Goal: Information Seeking & Learning: Learn about a topic

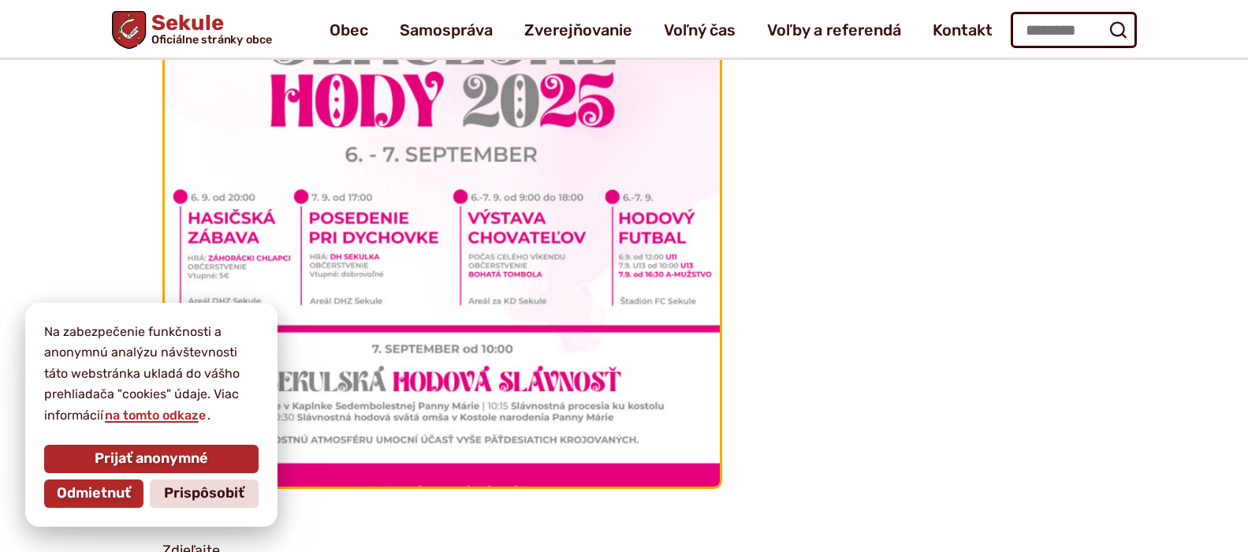
scroll to position [4337, 0]
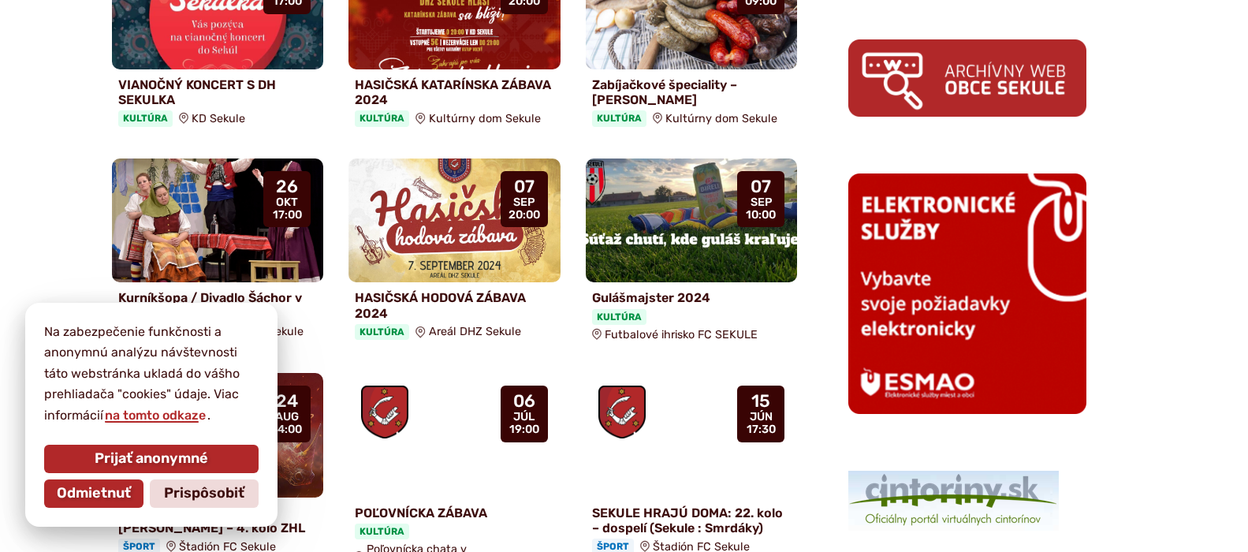
scroll to position [1104, 0]
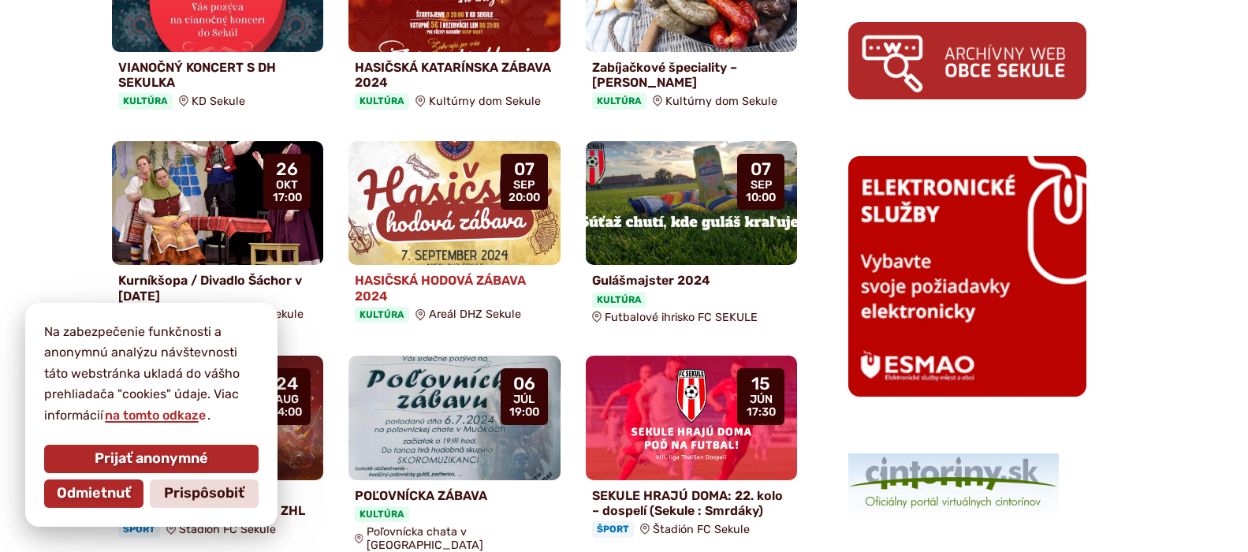
click at [474, 209] on img at bounding box center [455, 204] width 244 height 144
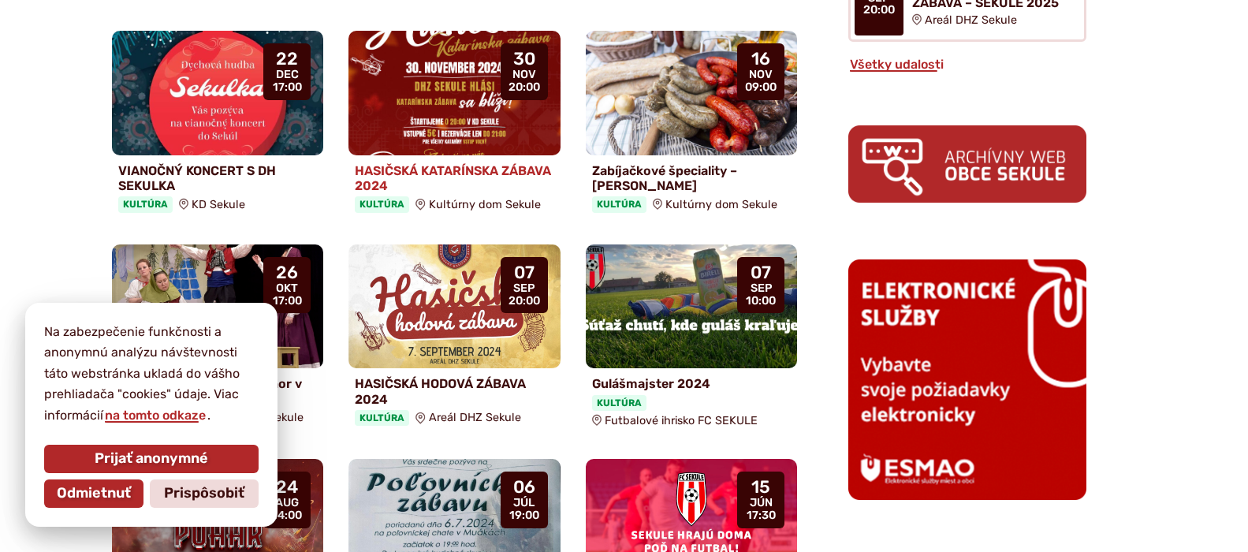
scroll to position [1025, 0]
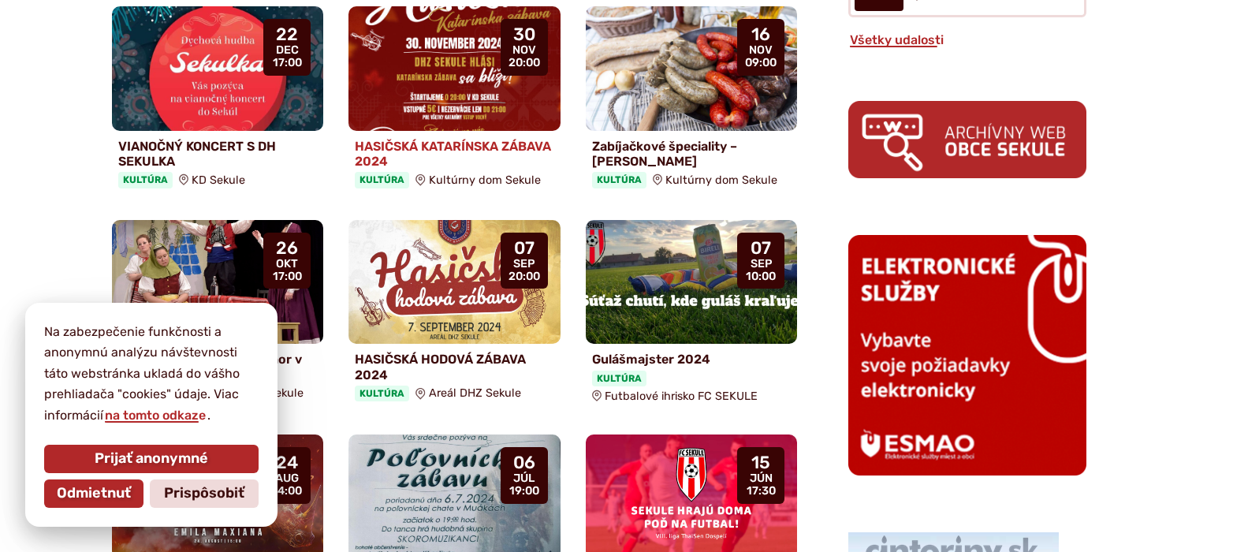
click at [460, 42] on img at bounding box center [455, 69] width 244 height 144
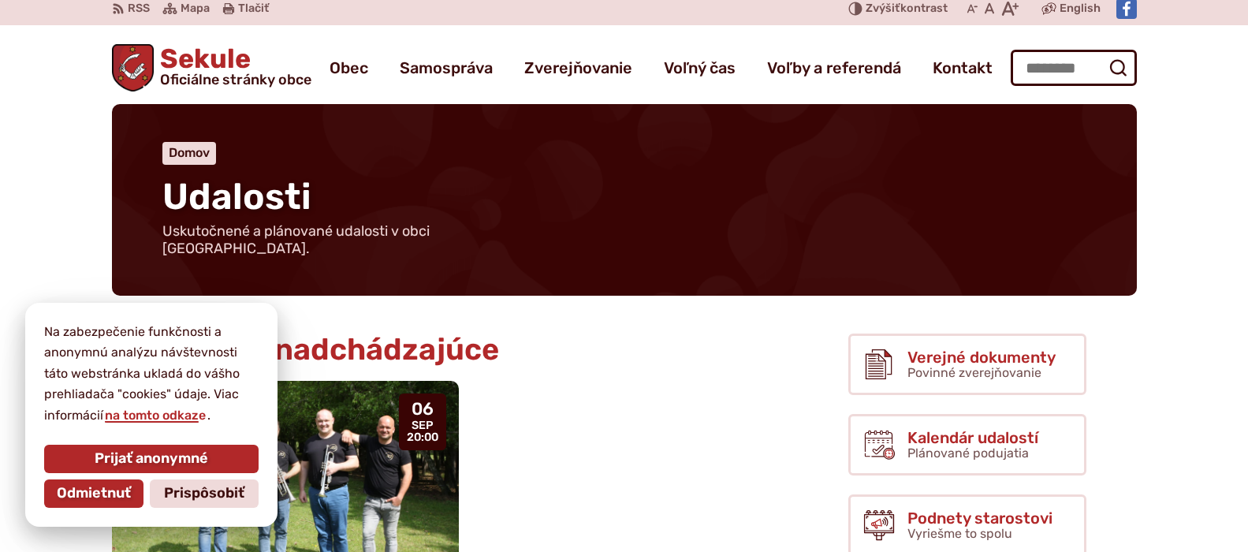
scroll to position [0, 0]
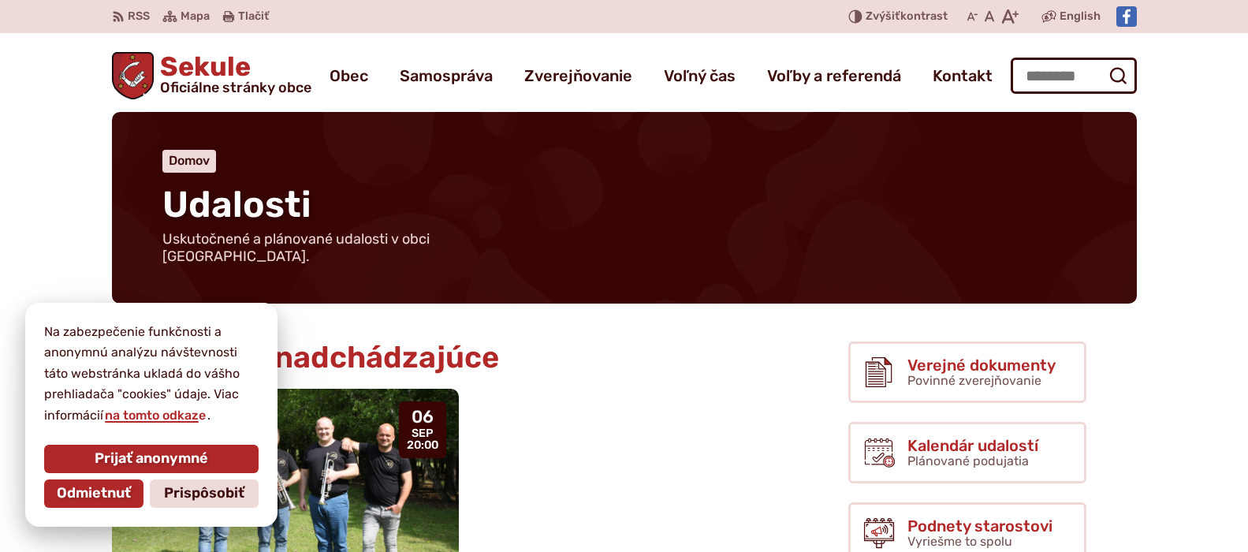
click at [583, 413] on div "HASIČSKÁ HODOVÁ ZÁBAVA – SEKULE 2025 Miesto: Areál DHZ Sekule Čas: [DATE] 20:00" at bounding box center [455, 516] width 686 height 255
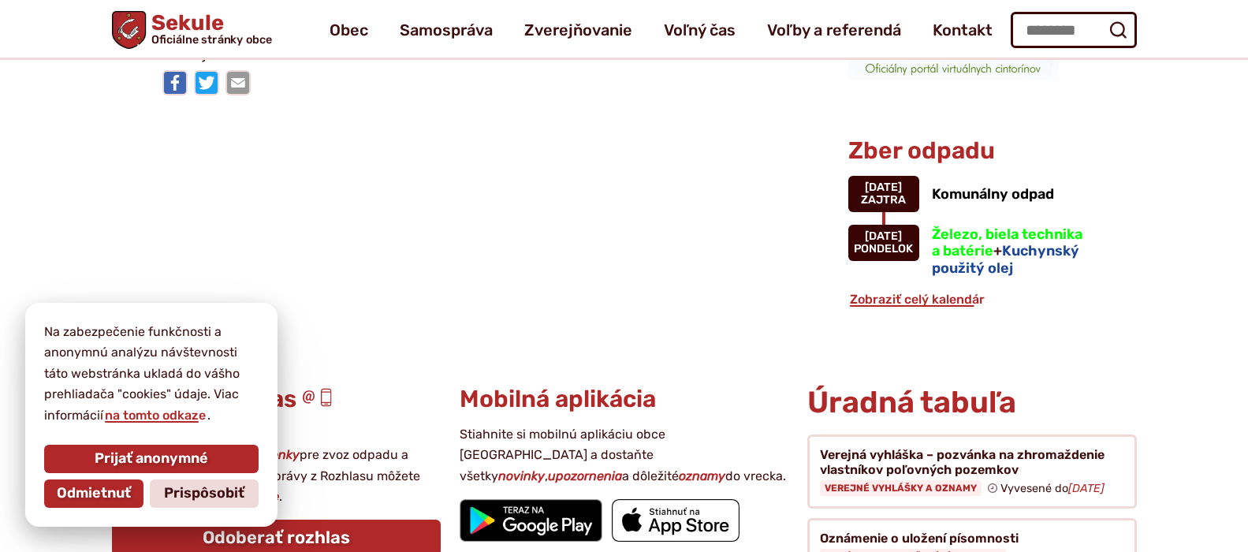
scroll to position [1419, 0]
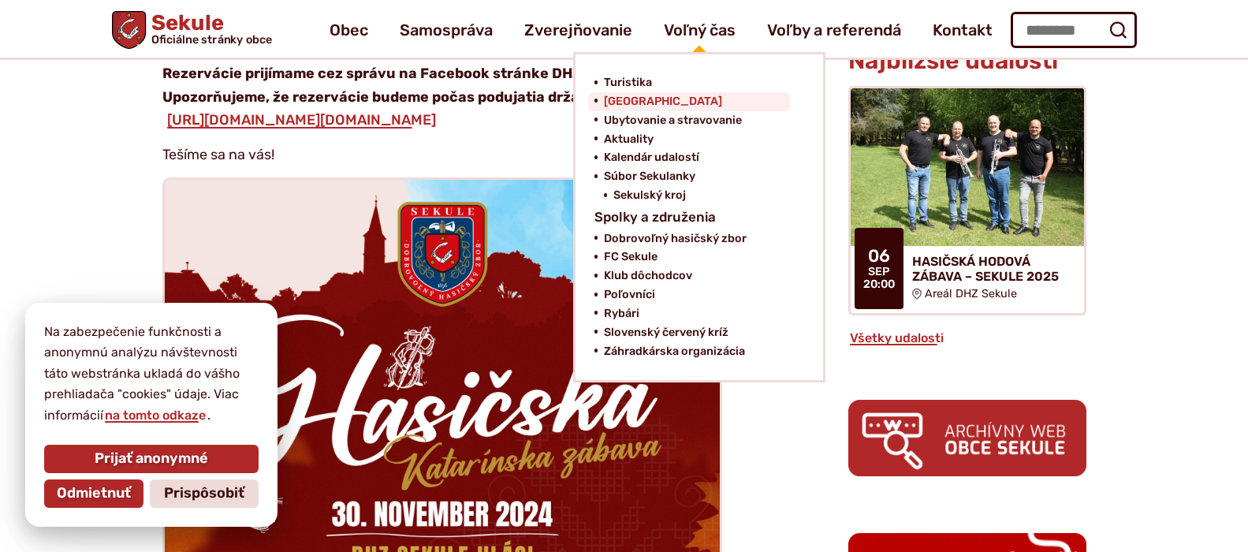
scroll to position [788, 0]
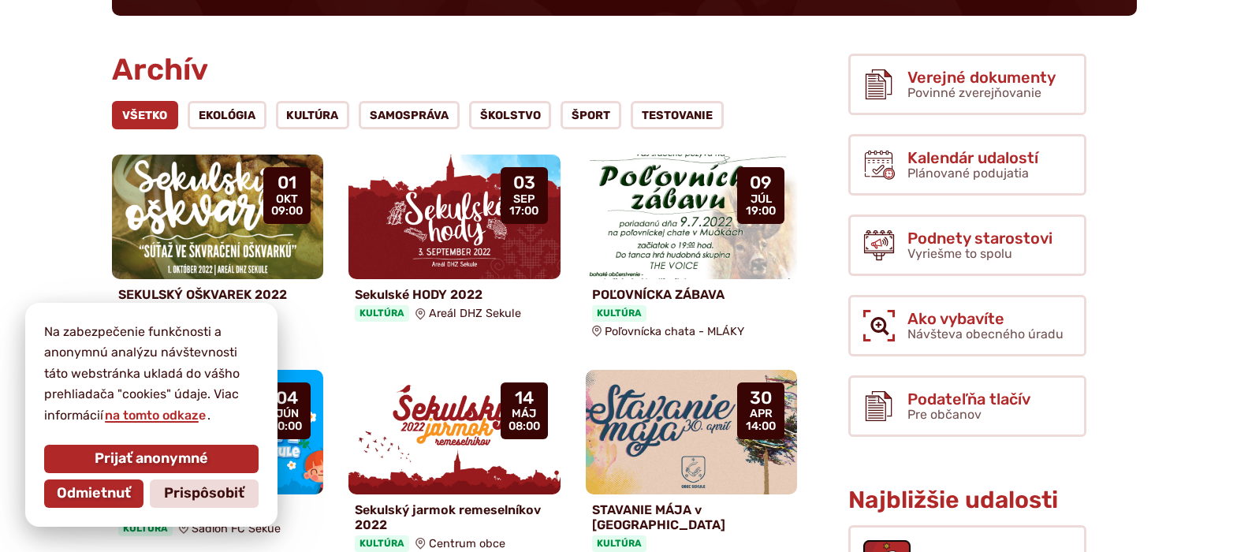
scroll to position [394, 0]
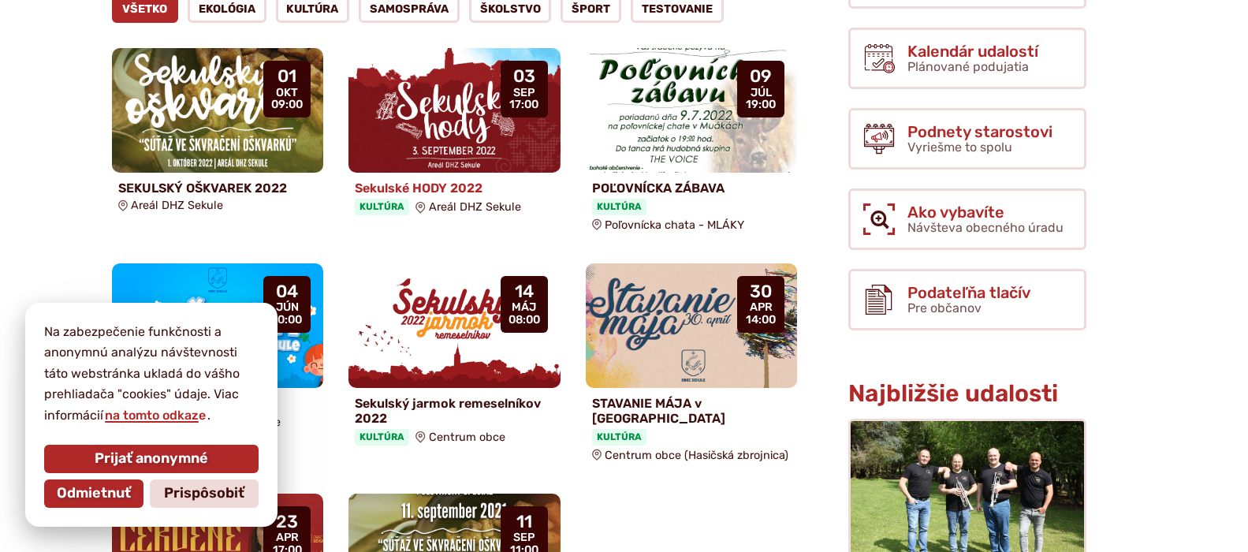
click at [457, 94] on img at bounding box center [455, 111] width 244 height 144
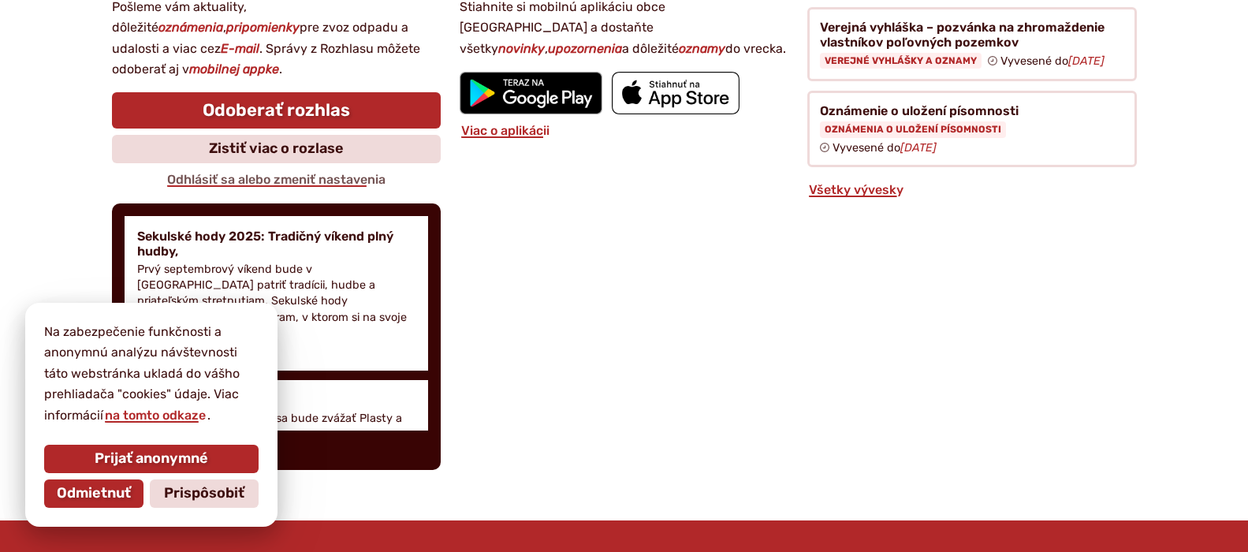
scroll to position [2129, 0]
